Goal: Check status: Check status

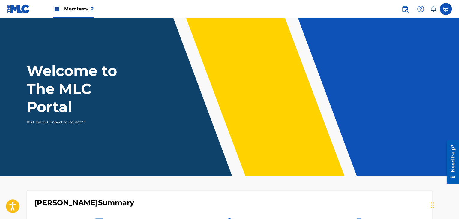
scroll to position [150, 0]
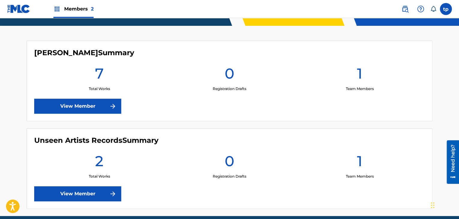
click at [104, 111] on link "View Member" at bounding box center [77, 106] width 87 height 15
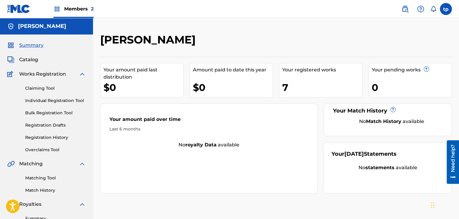
click at [47, 138] on link "Registration History" at bounding box center [55, 138] width 61 height 6
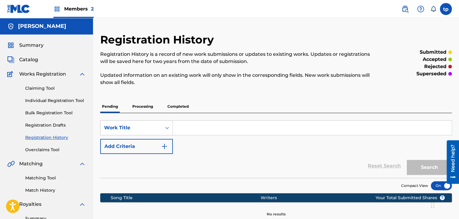
click at [180, 106] on p "Completed" at bounding box center [178, 106] width 25 height 13
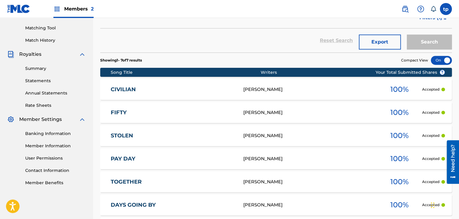
scroll to position [210, 0]
